Goal: Task Accomplishment & Management: Use online tool/utility

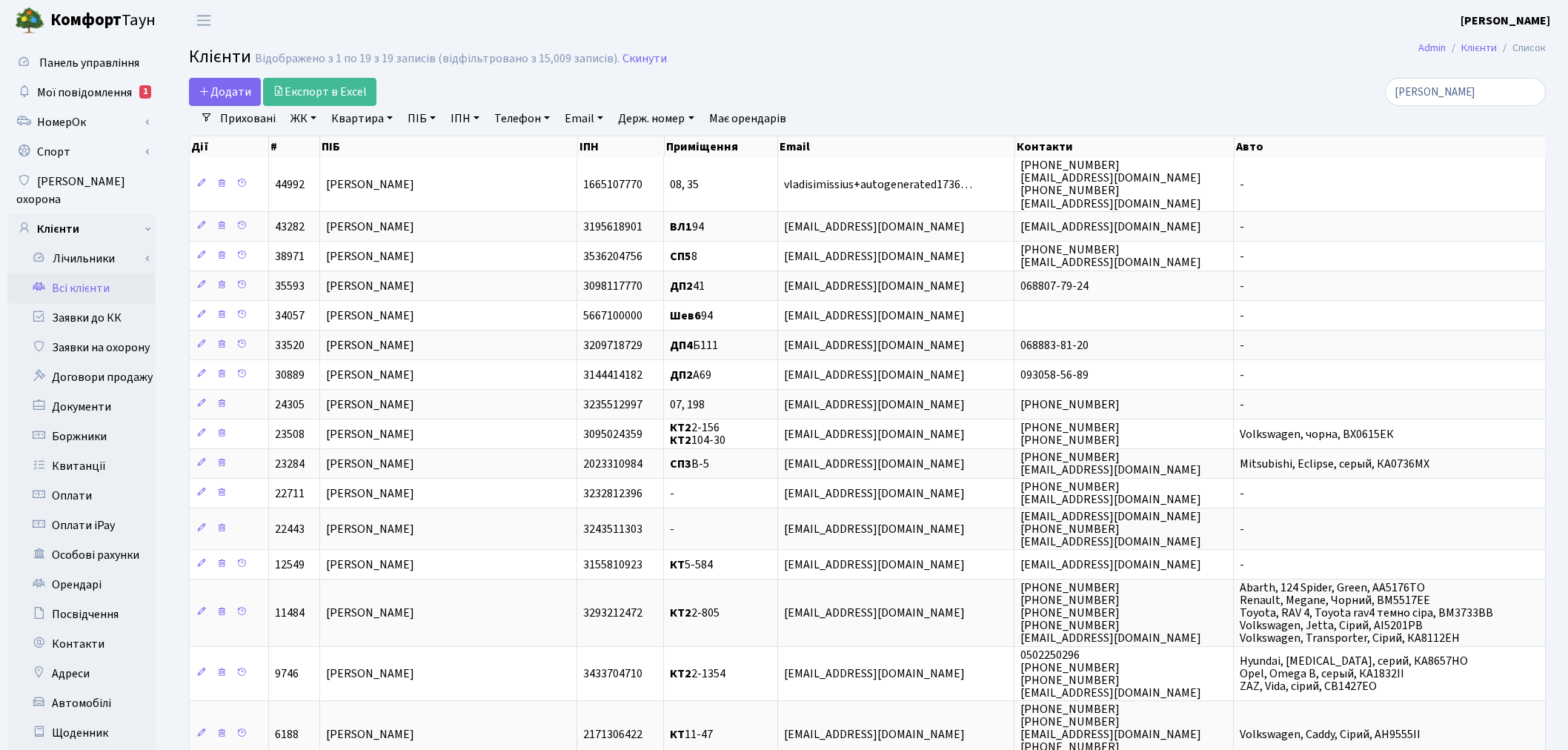
select select "25"
click at [955, 48] on h2 "Клієнти Відображено з 1 по 19 з 19 записів (відфільтровано з 15,009 записів). С…" at bounding box center [866, 59] width 1356 height 25
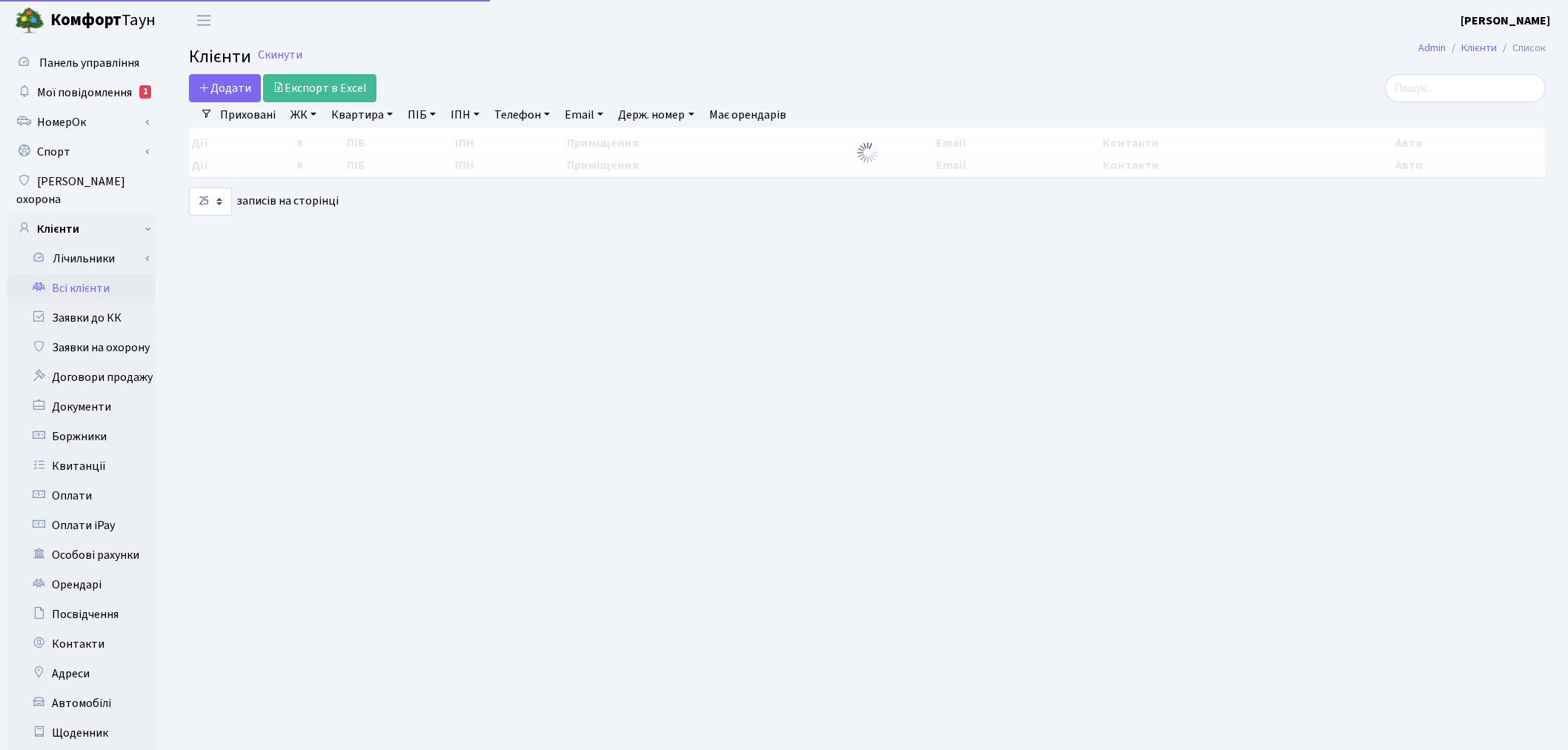
select select "25"
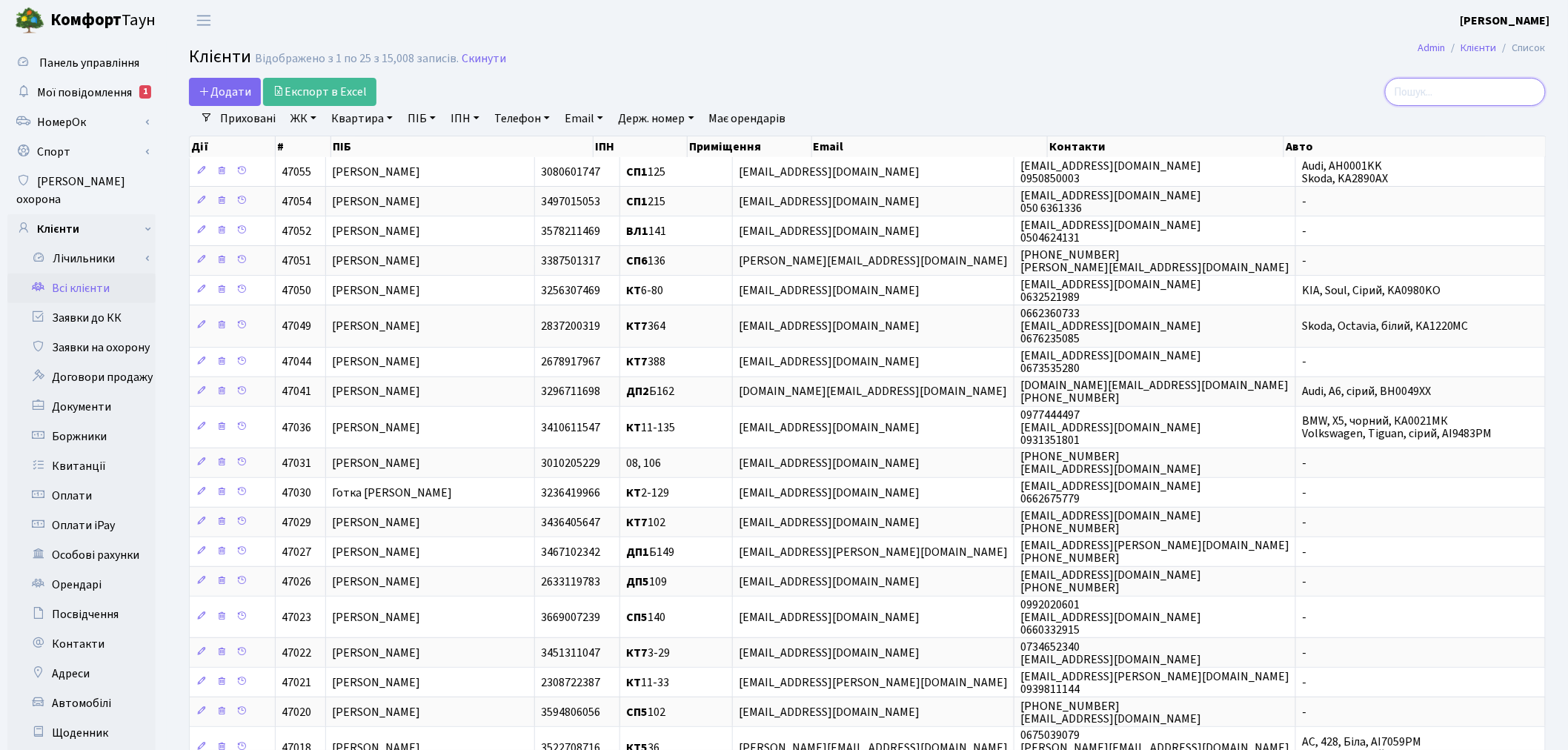
click at [1441, 87] on input "search" at bounding box center [1465, 91] width 161 height 28
type input "[PERSON_NAME]"
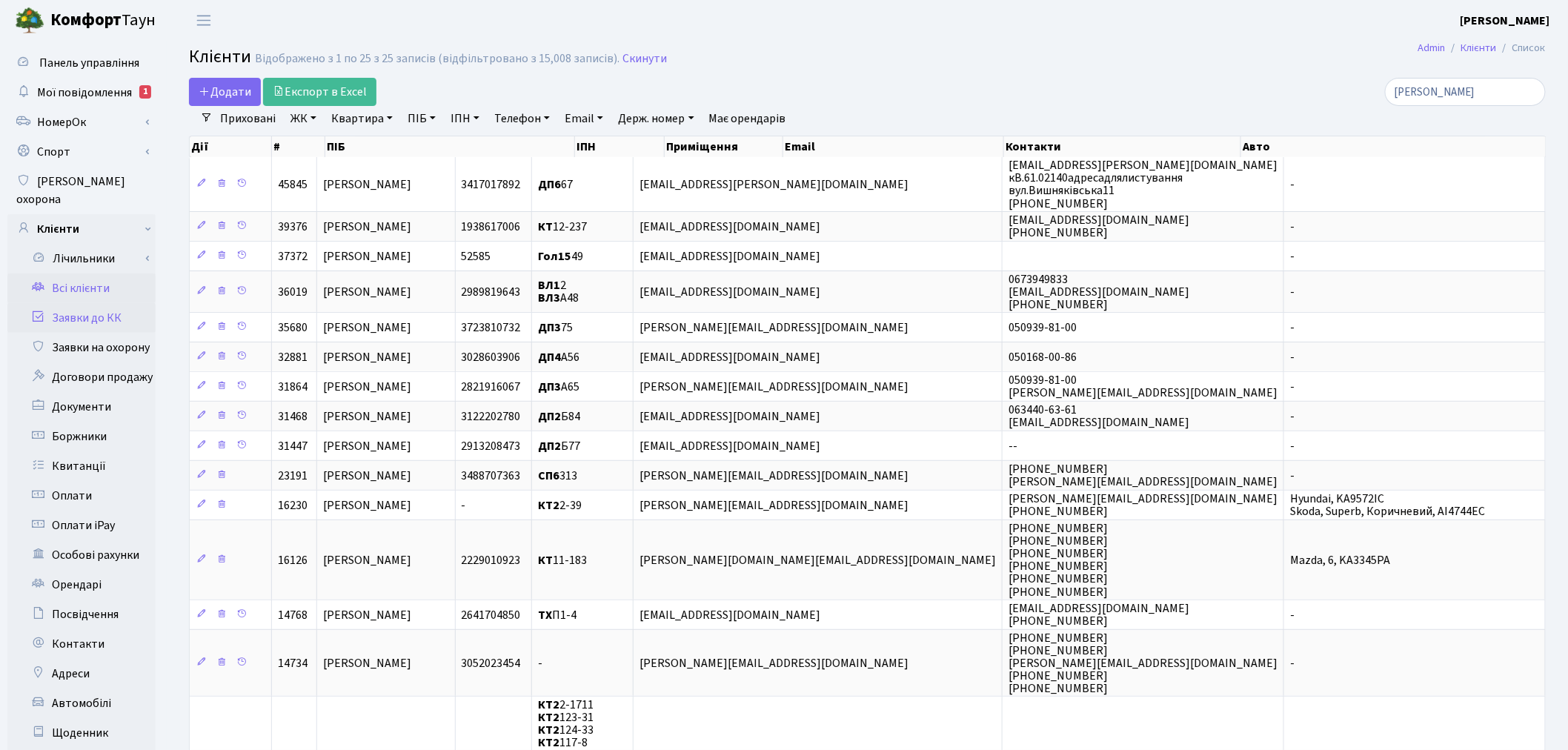
click at [75, 303] on link "Заявки до КК" at bounding box center [81, 317] width 148 height 30
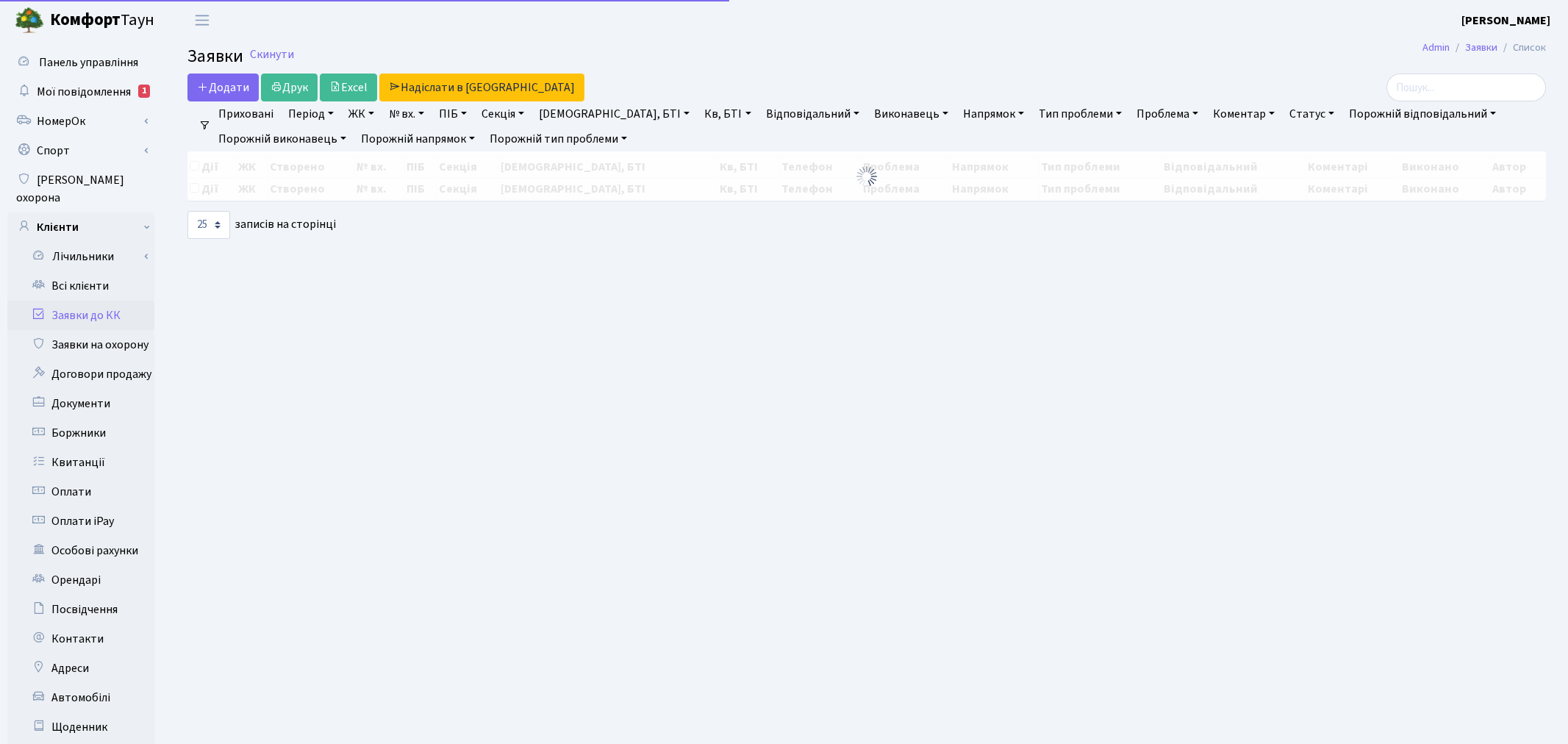
select select "25"
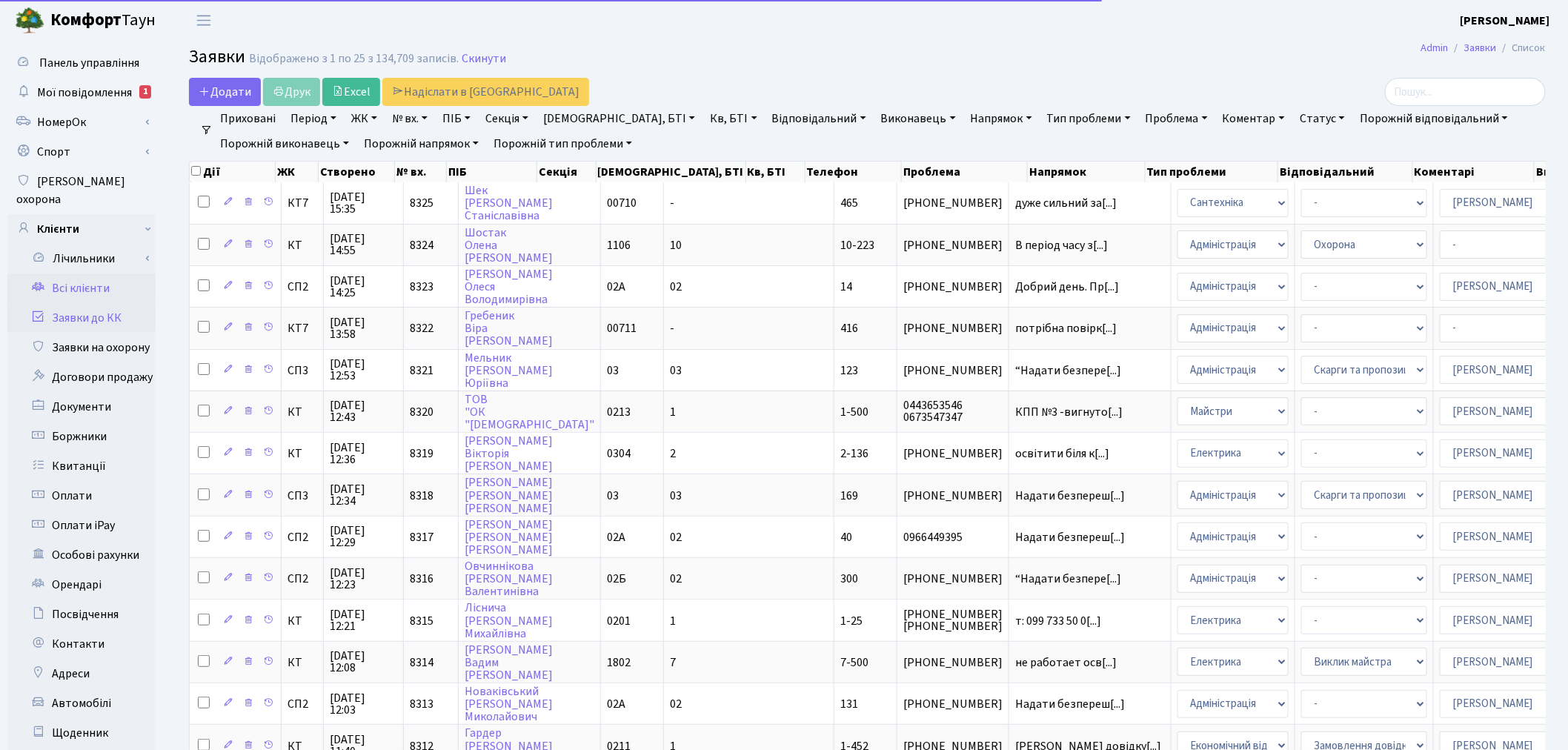
click at [75, 278] on link "Всі клієнти" at bounding box center [81, 288] width 148 height 30
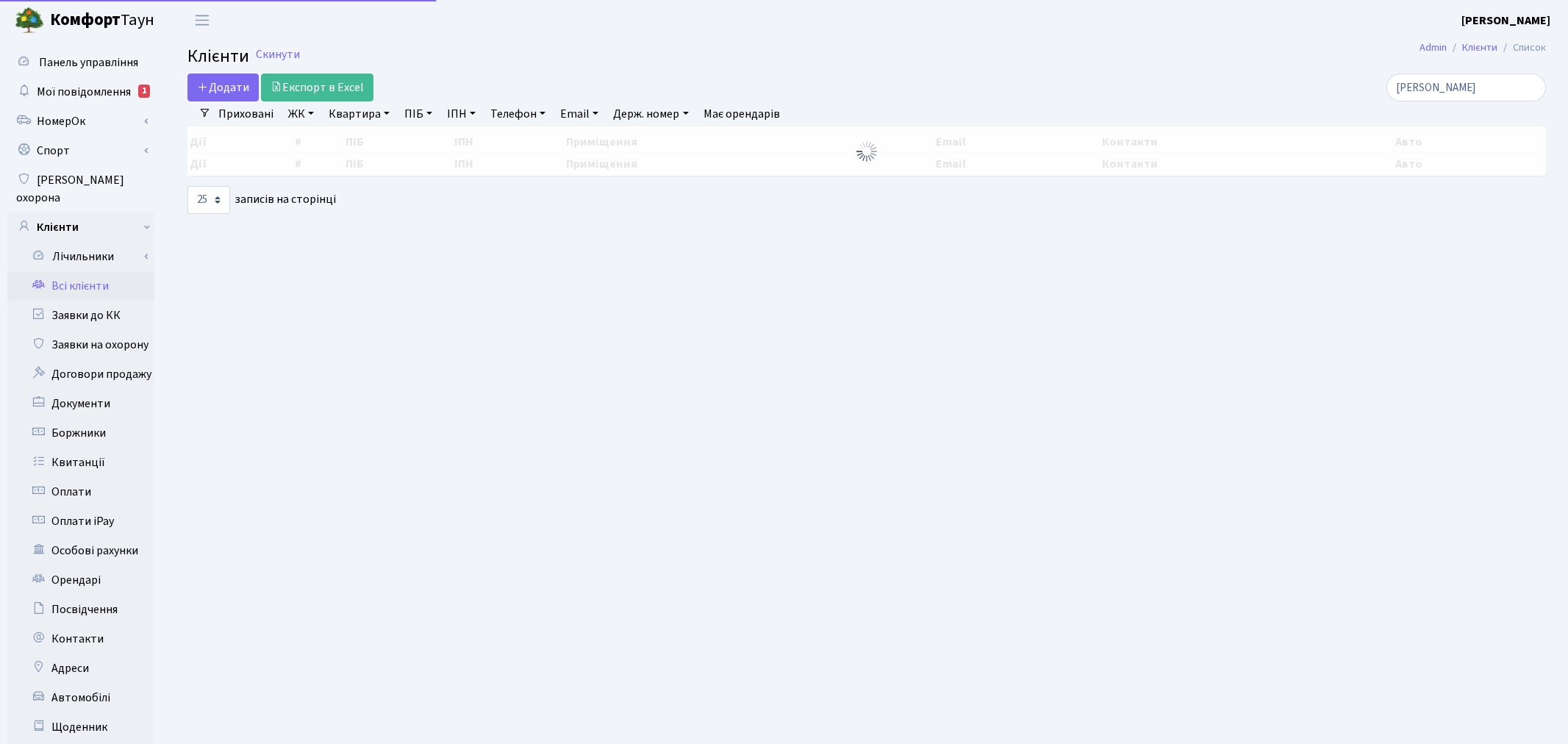
select select "25"
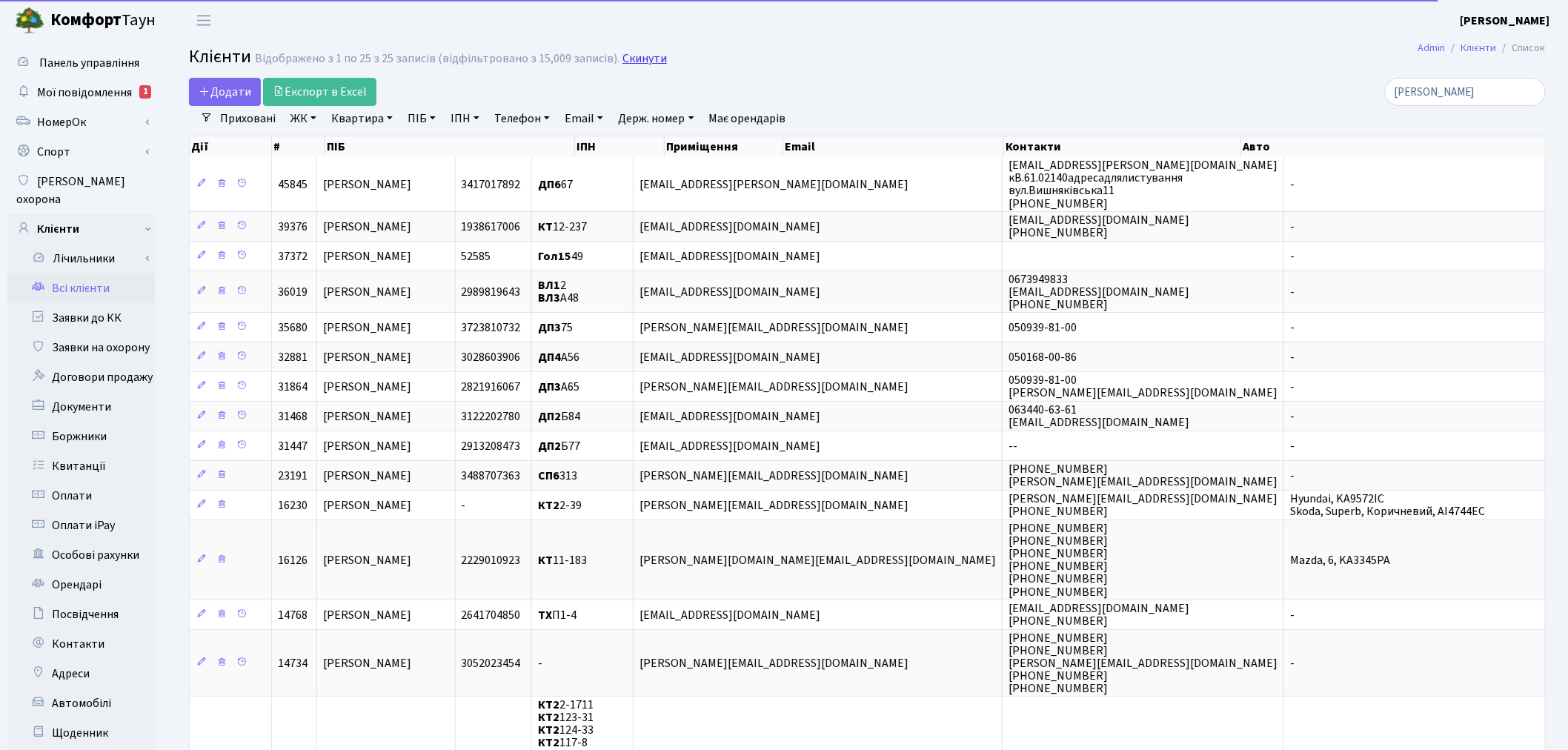
click at [623, 59] on link "Скинути" at bounding box center [645, 59] width 44 height 14
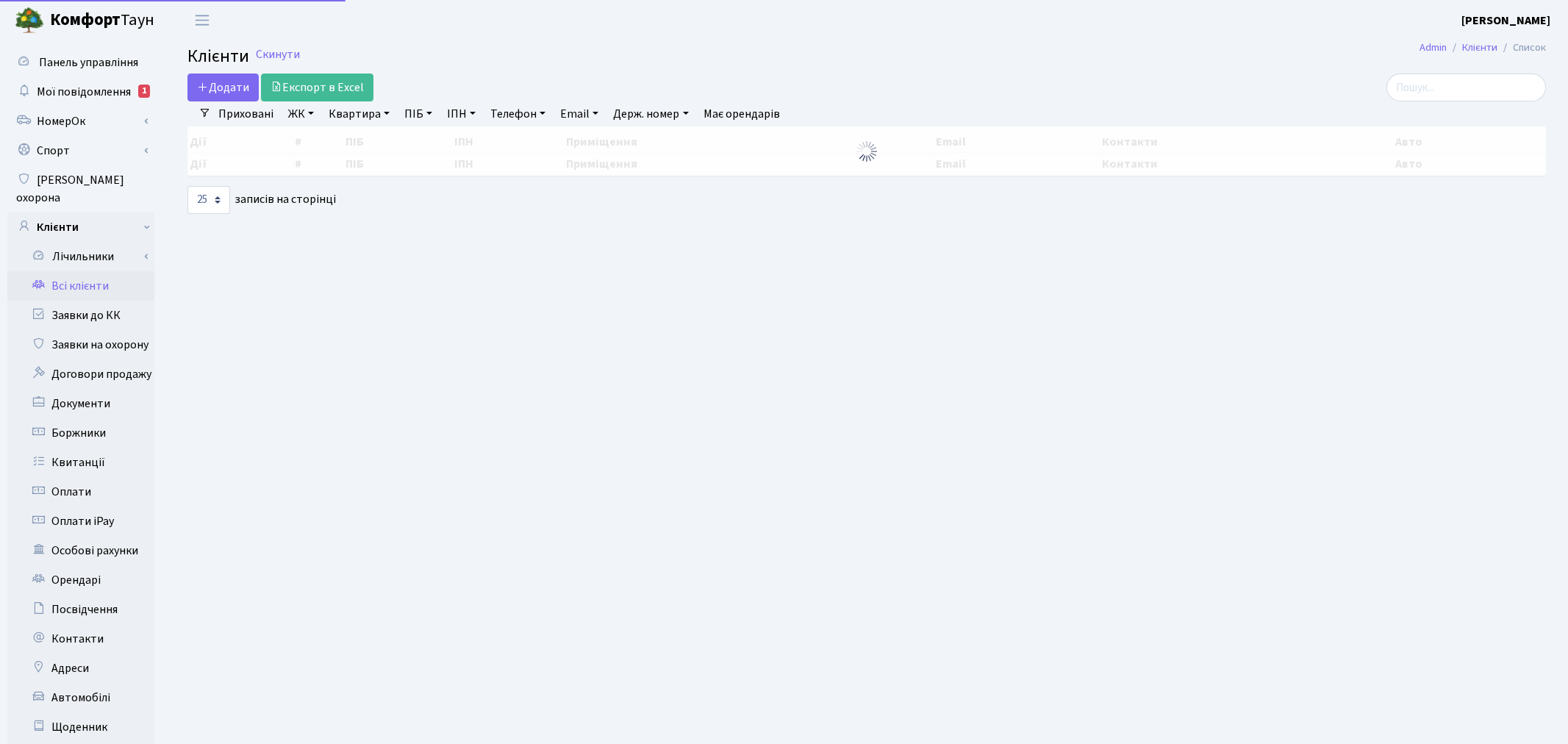
select select "25"
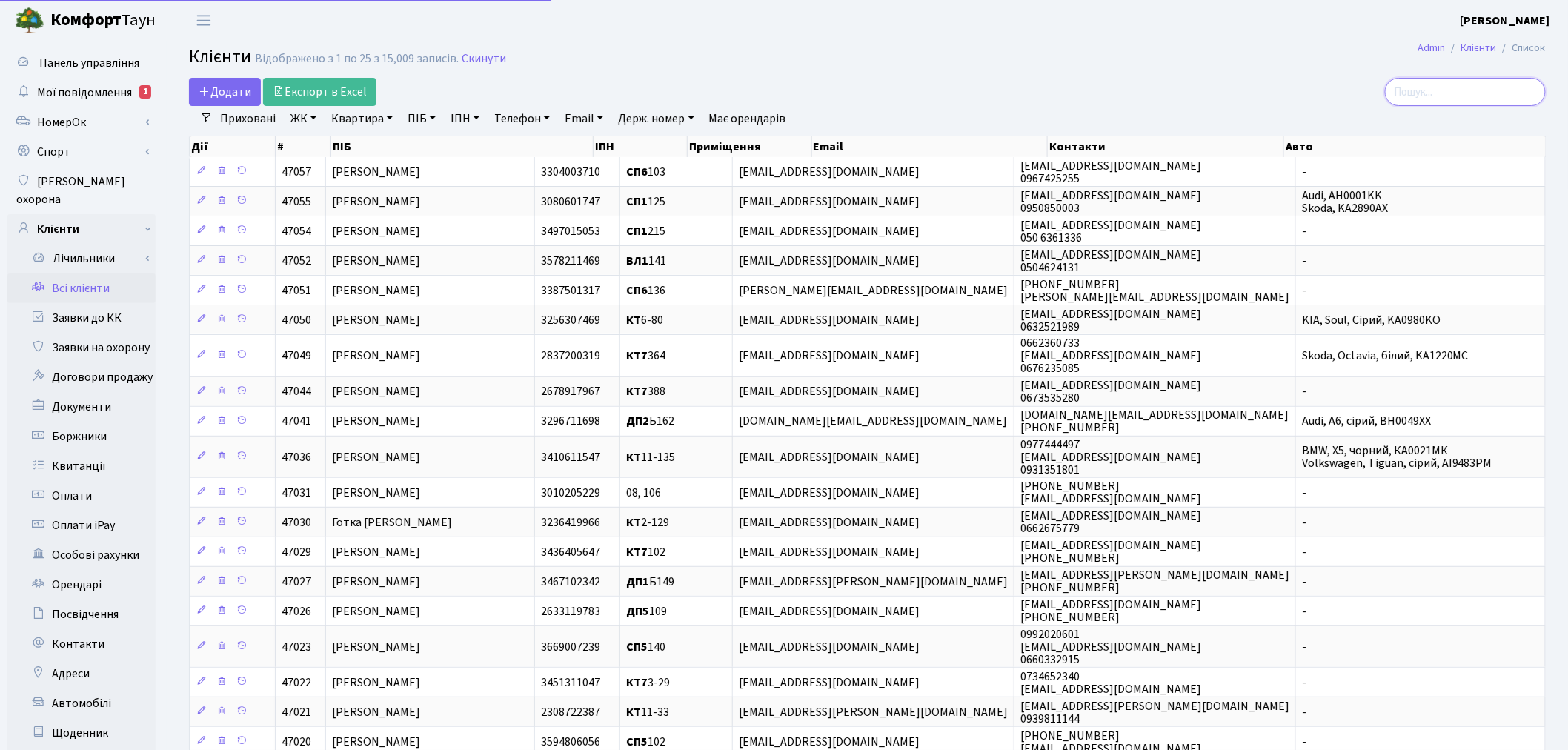
click at [1439, 94] on input "search" at bounding box center [1465, 91] width 161 height 28
paste input "Валентина <valenta.p.9@gmail.com>"
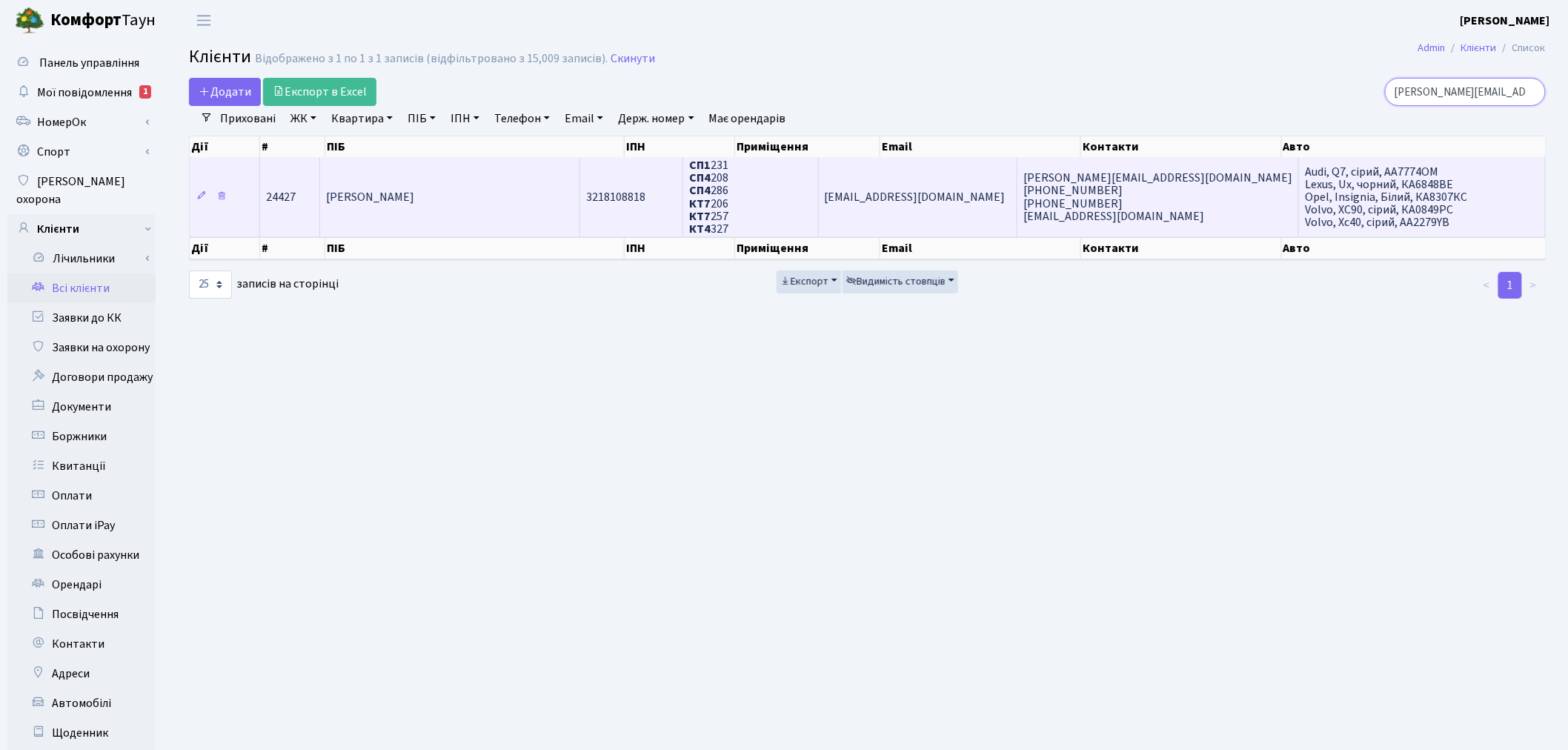
type input "valenta.p.9@gmail.com"
click at [1224, 183] on td "valenta.p.9@gmail.com +380679943988 +380961936663 stpr654331@gmail.com" at bounding box center [1158, 196] width 281 height 79
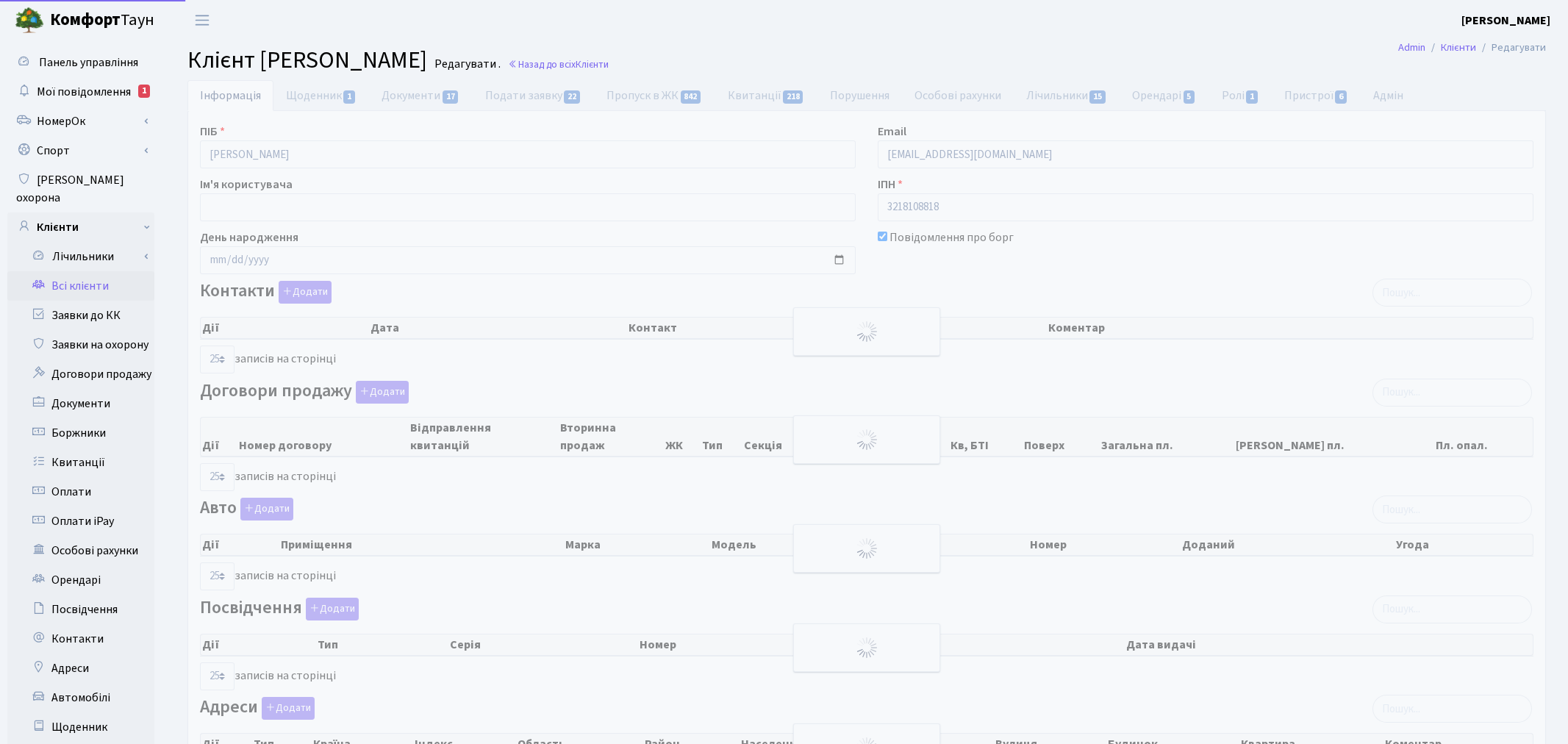
select select "25"
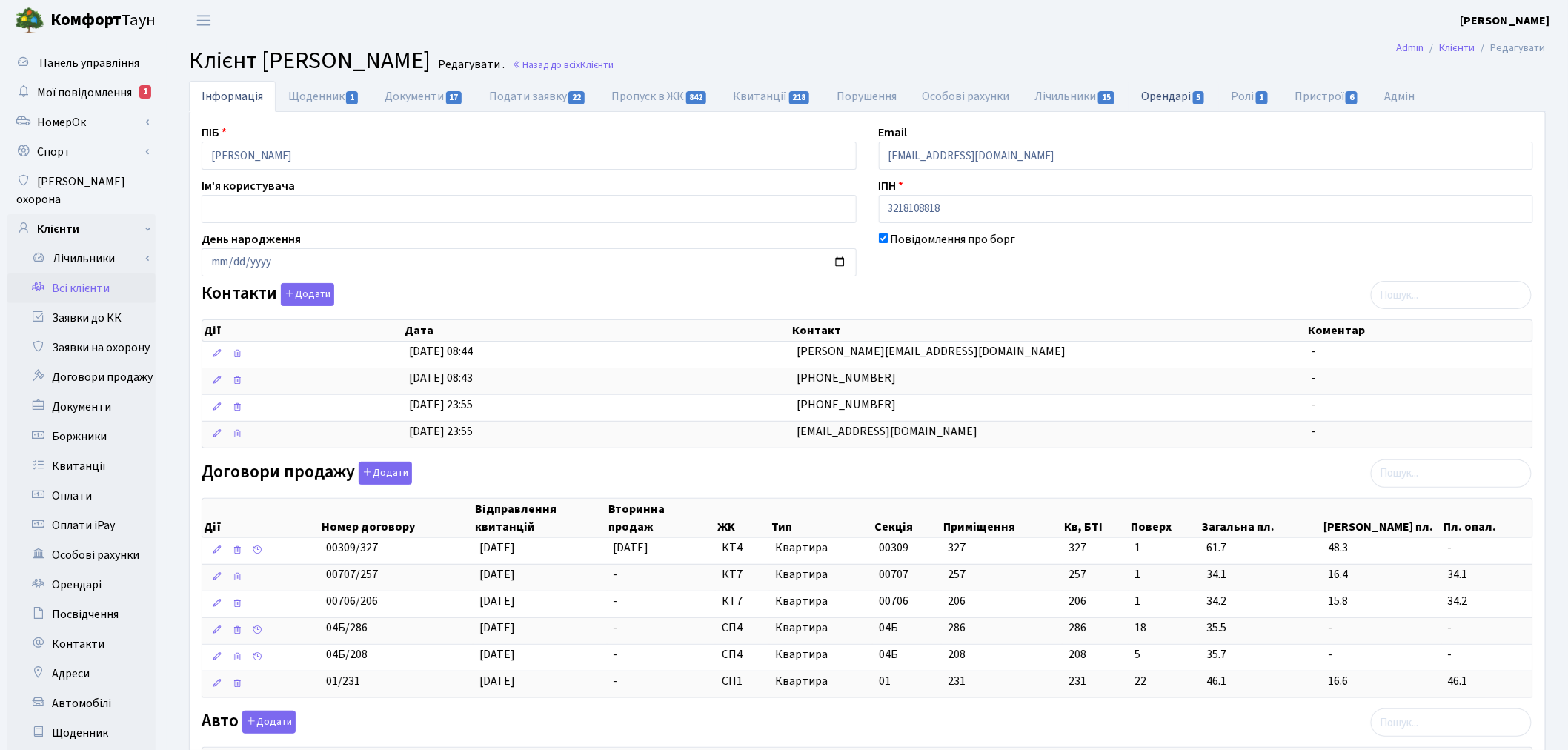
click at [1204, 104] on span "5" at bounding box center [1198, 97] width 12 height 13
select select "25"
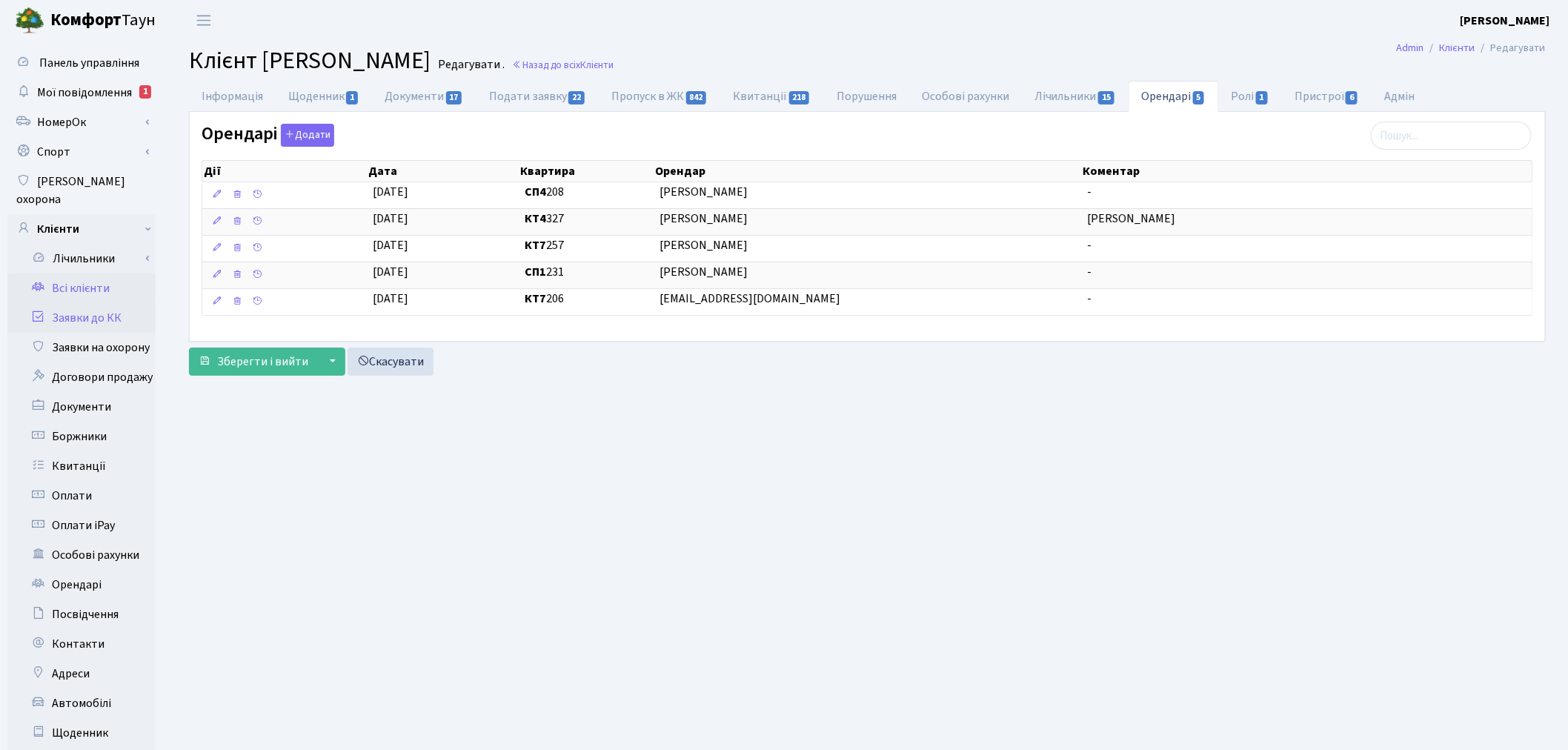
click at [123, 303] on link "Заявки до КК" at bounding box center [81, 317] width 148 height 30
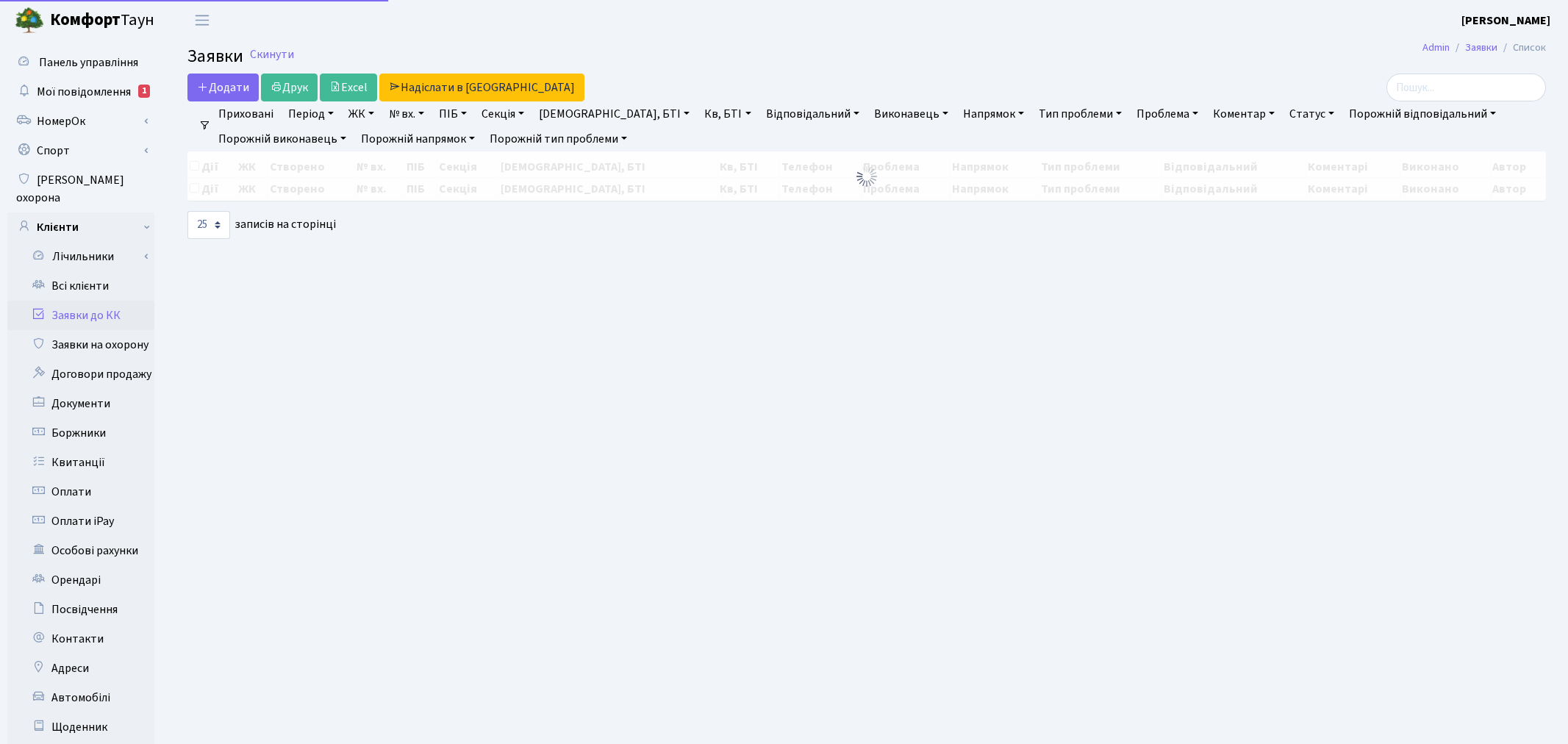
select select "25"
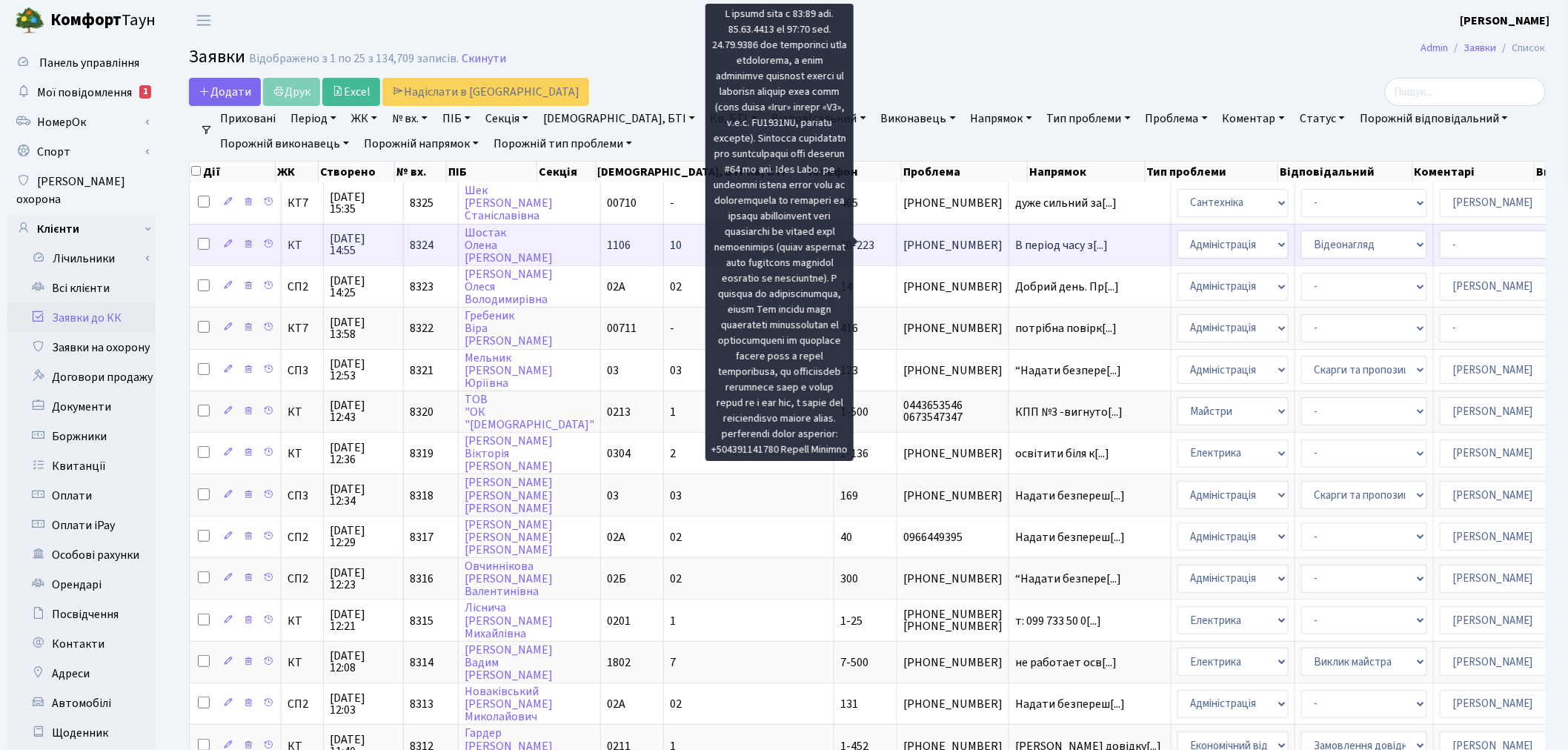
click at [1015, 238] on span "В період часу з[...]" at bounding box center [1061, 245] width 93 height 16
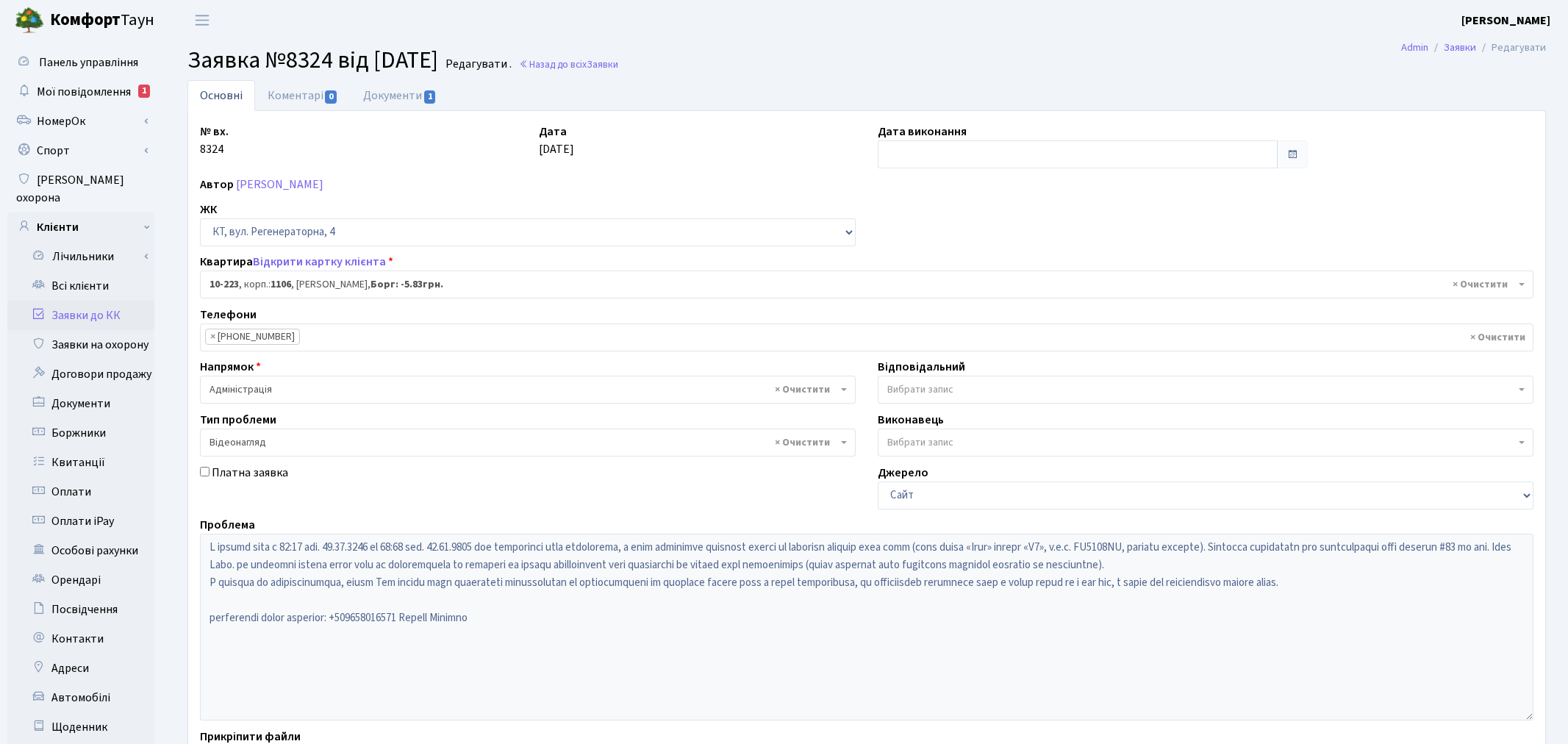
select select "6792"
select select "45"
click at [412, 91] on link "Документи 1" at bounding box center [399, 95] width 98 height 30
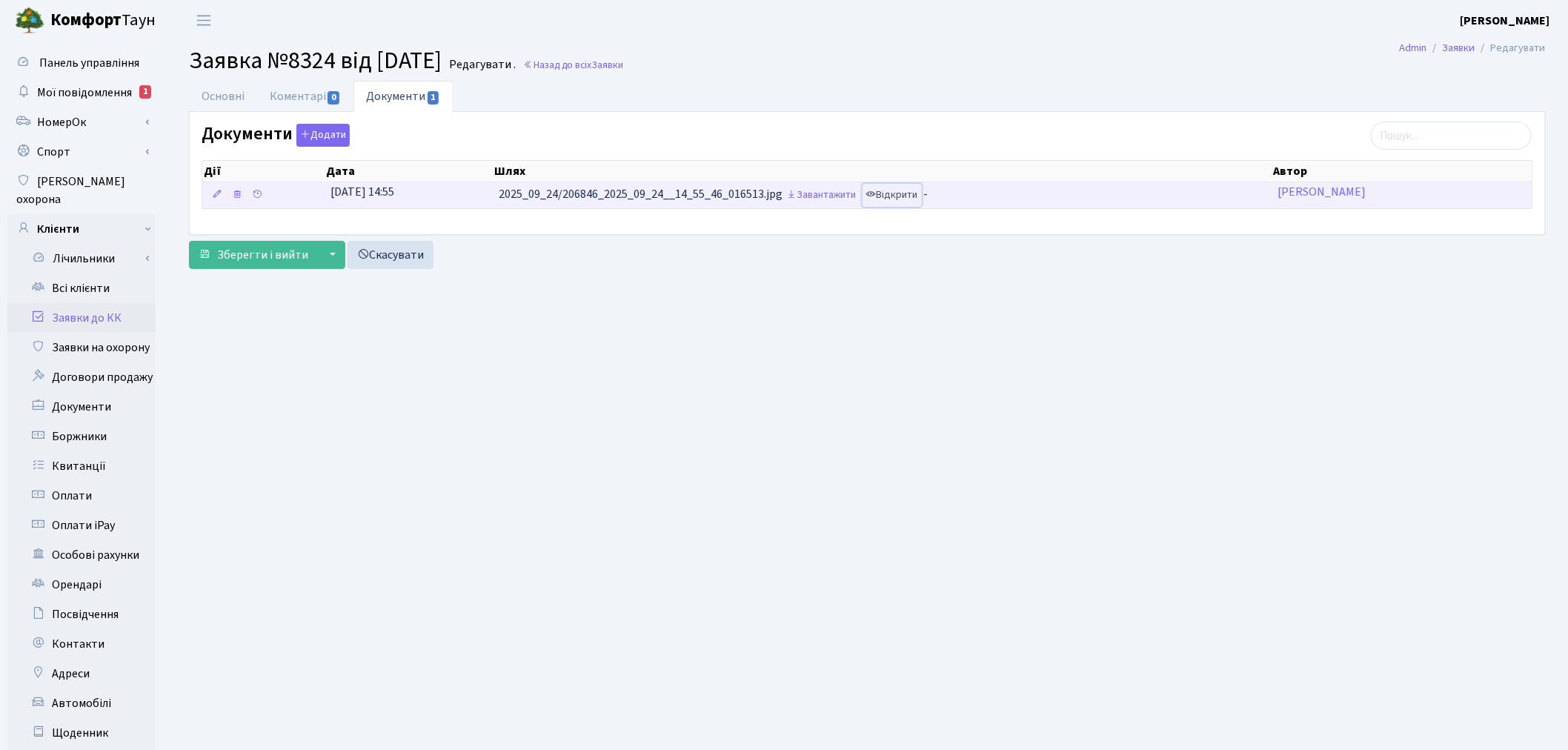
click at [906, 190] on link "Відкрити" at bounding box center [892, 196] width 59 height 23
